Goal: Task Accomplishment & Management: Manage account settings

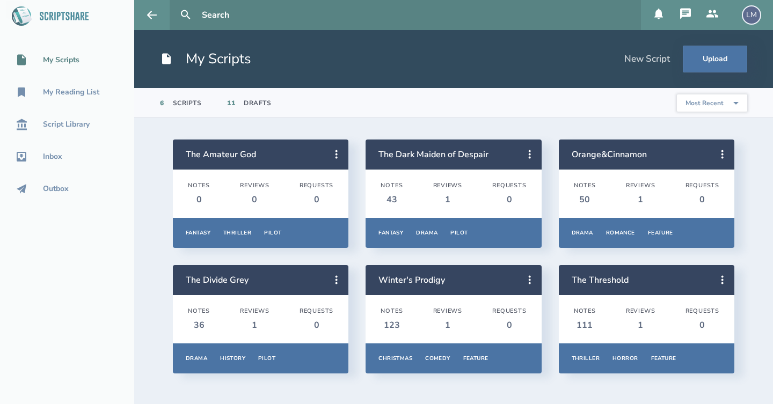
click at [230, 130] on section "The Amateur God Notes 0 Reviews 0 Requests 0 Fantasy Thriller Pilot Overview No…" at bounding box center [453, 261] width 639 height 286
click at [137, 154] on section "The Amateur God Notes 0 Reviews 0 Requests 0 Fantasy Thriller Pilot Overview No…" at bounding box center [453, 261] width 639 height 286
click at [748, 20] on div "LM" at bounding box center [751, 14] width 19 height 19
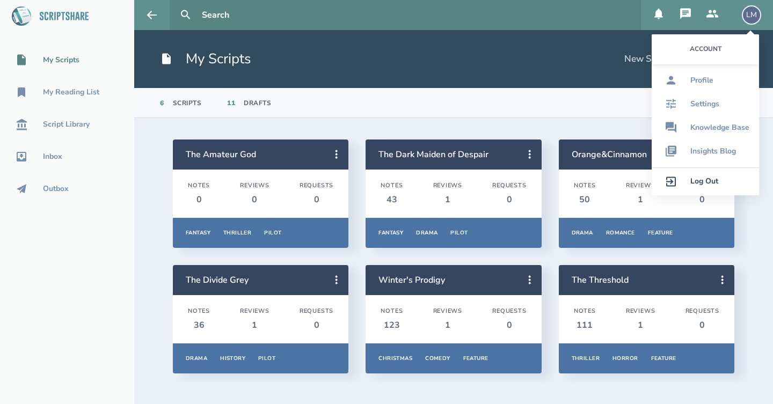
click at [707, 185] on div "Log Out" at bounding box center [704, 181] width 28 height 9
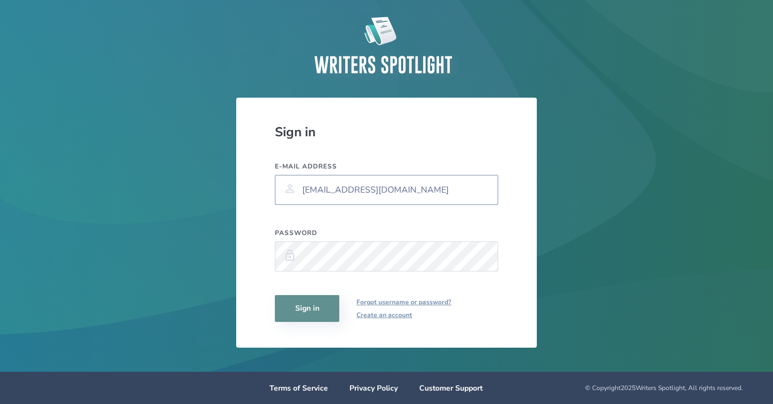
type input "[EMAIL_ADDRESS][DOMAIN_NAME]"
click at [306, 311] on button "Sign in" at bounding box center [307, 308] width 64 height 27
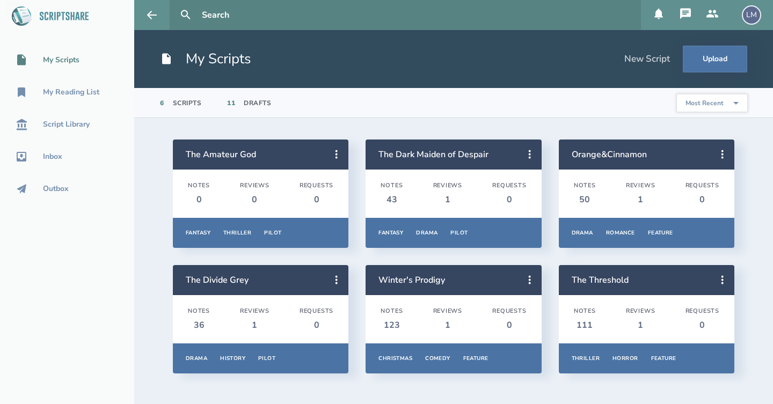
click at [750, 11] on div "LM" at bounding box center [751, 14] width 19 height 19
